Goal: Task Accomplishment & Management: Manage account settings

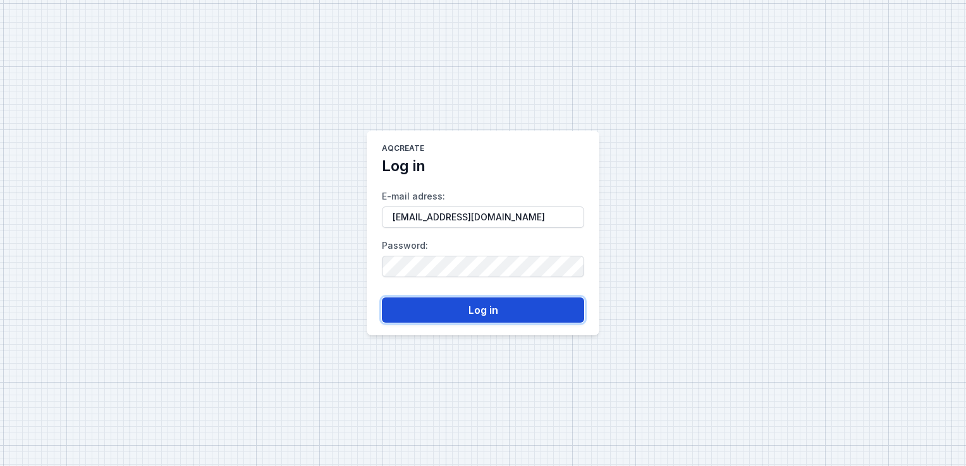
click at [478, 312] on button "Log in" at bounding box center [483, 310] width 202 height 25
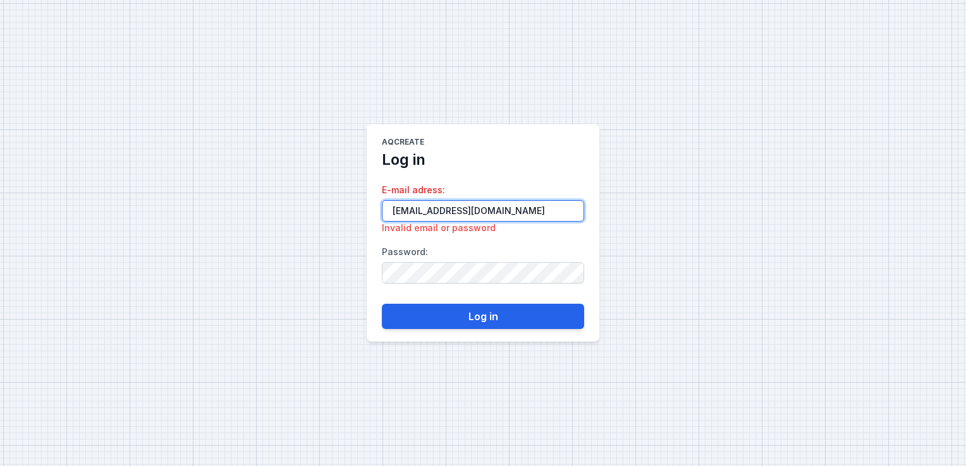
click at [392, 212] on input "[EMAIL_ADDRESS][DOMAIN_NAME]" at bounding box center [483, 210] width 202 height 21
type input "[EMAIL_ADDRESS][DOMAIN_NAME]"
click at [497, 209] on input "[EMAIL_ADDRESS][DOMAIN_NAME]" at bounding box center [483, 210] width 202 height 21
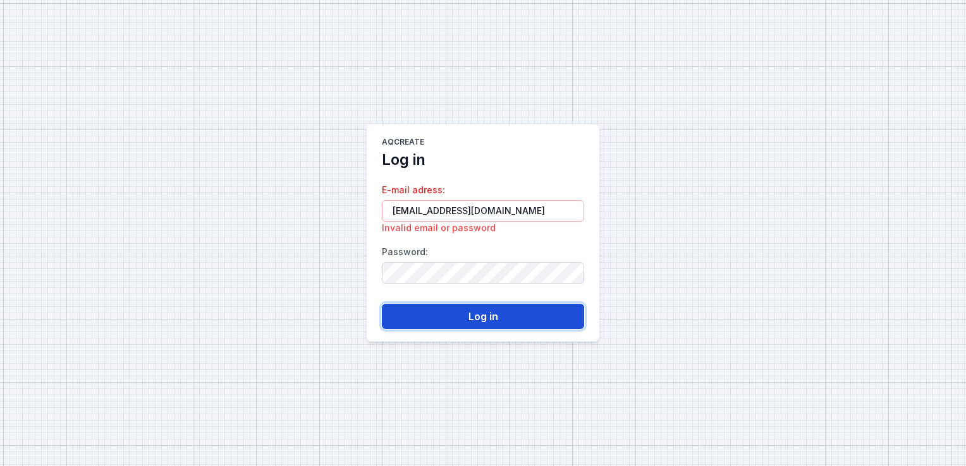
click at [468, 317] on button "Log in" at bounding box center [483, 316] width 202 height 25
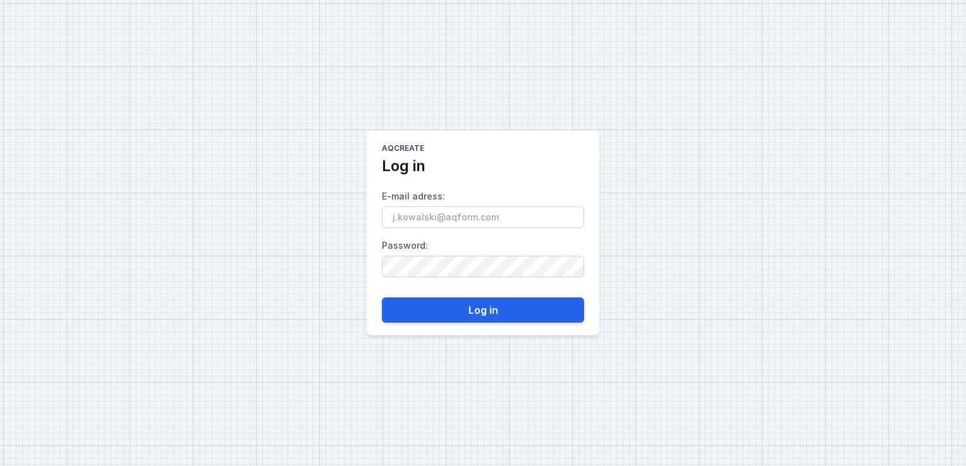
click at [409, 216] on input "E-mail adress :" at bounding box center [483, 217] width 202 height 21
type input "[EMAIL_ADDRESS][DOMAIN_NAME]"
click at [494, 312] on button "Log in" at bounding box center [483, 310] width 202 height 25
drag, startPoint x: 447, startPoint y: 219, endPoint x: 395, endPoint y: 218, distance: 52.5
click at [395, 218] on input "E-mail adress :" at bounding box center [483, 217] width 202 height 21
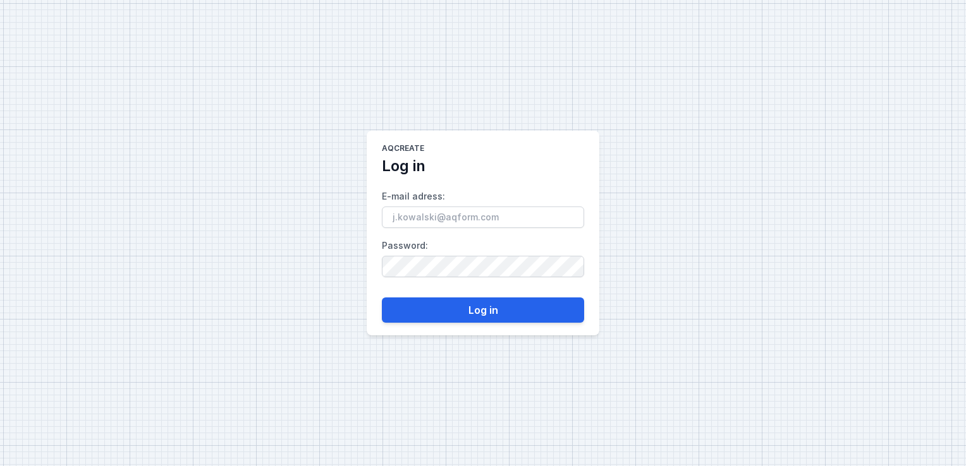
type input "[EMAIL_ADDRESS][DOMAIN_NAME]"
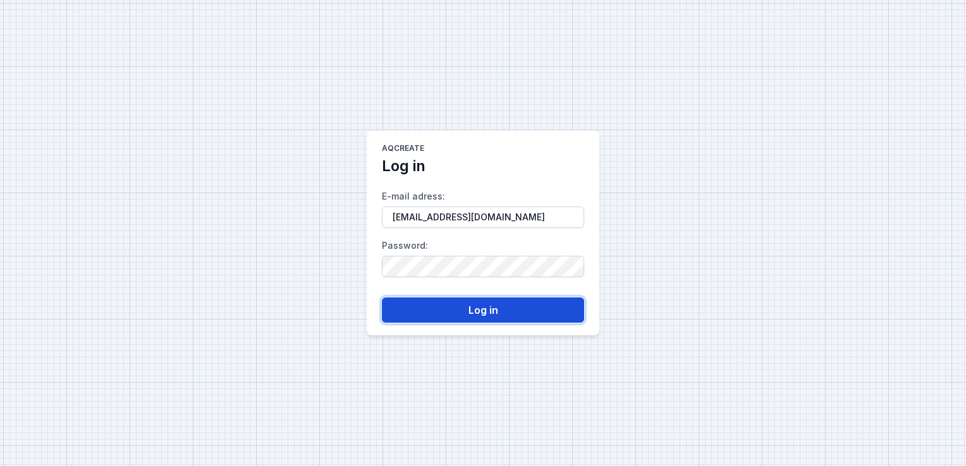
click at [480, 310] on button "Log in" at bounding box center [483, 310] width 202 height 25
